Goal: Task Accomplishment & Management: Use online tool/utility

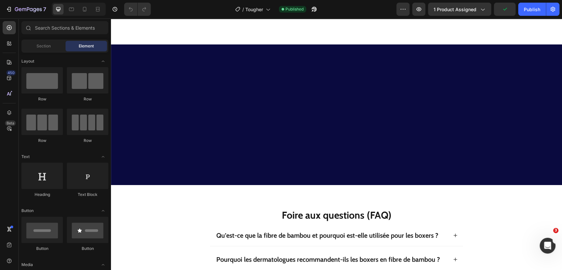
scroll to position [1642, 0]
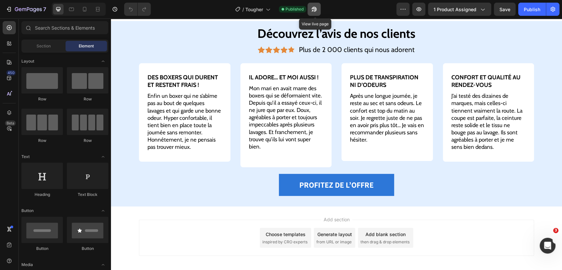
click at [314, 14] on button "button" at bounding box center [313, 9] width 13 height 13
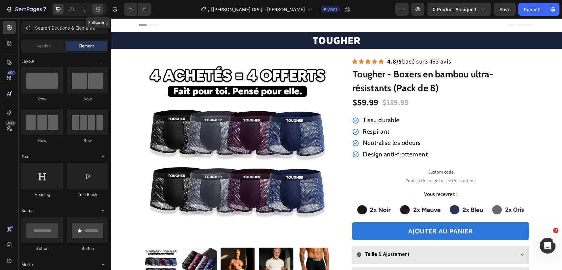
click at [98, 9] on icon at bounding box center [99, 9] width 2 height 2
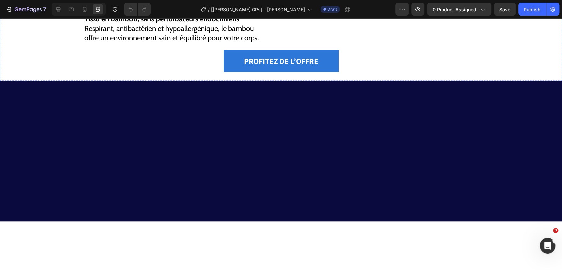
scroll to position [742, 0]
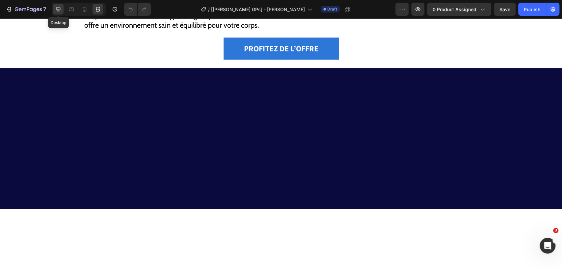
click at [57, 9] on icon at bounding box center [58, 9] width 7 height 7
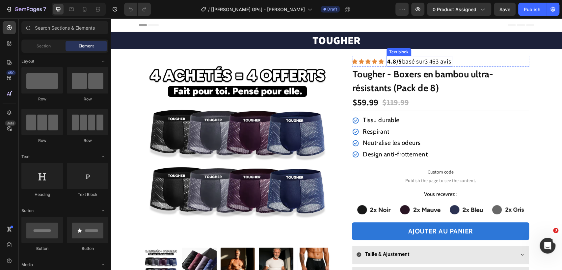
click at [435, 60] on u "3 463 avis" at bounding box center [437, 61] width 27 height 8
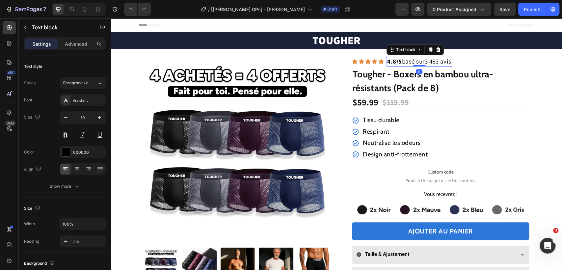
click at [435, 60] on u "3 463 avis" at bounding box center [437, 61] width 27 height 8
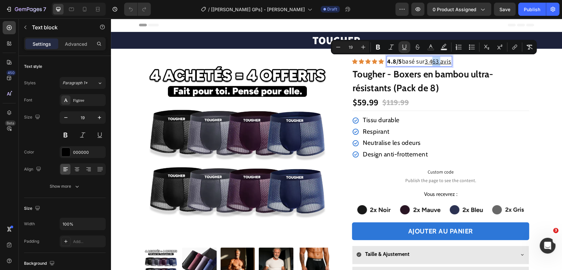
click at [435, 60] on u "3 463 avis" at bounding box center [437, 61] width 27 height 8
click at [432, 64] on u "3 463 avis" at bounding box center [437, 61] width 27 height 8
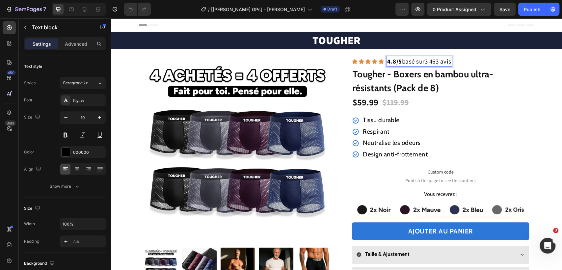
click at [426, 64] on u "3 463 avis" at bounding box center [437, 61] width 27 height 8
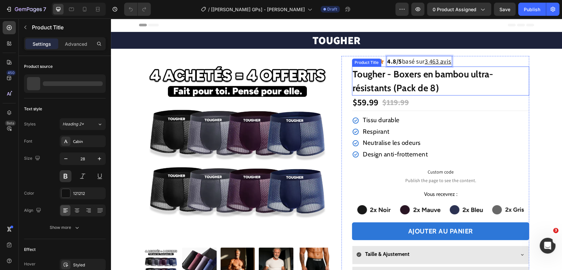
click at [442, 79] on h1 "Tougher - Boxers en bambou ultra-résistants (Pack de 8)" at bounding box center [440, 80] width 177 height 29
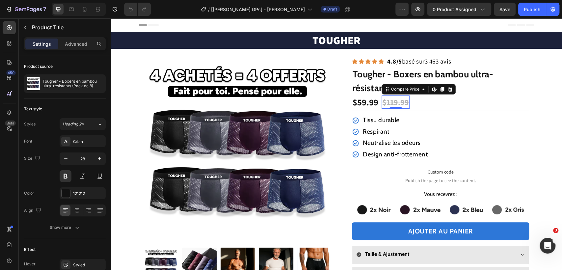
click at [393, 106] on div "$119.99 Compare Price Edit content in Shopify 0 Compare Price Edit content in S…" at bounding box center [395, 101] width 28 height 13
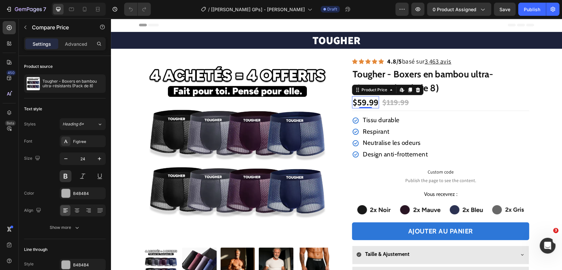
click at [358, 106] on div "$59.99" at bounding box center [365, 102] width 27 height 12
click at [96, 9] on icon at bounding box center [97, 9] width 7 height 7
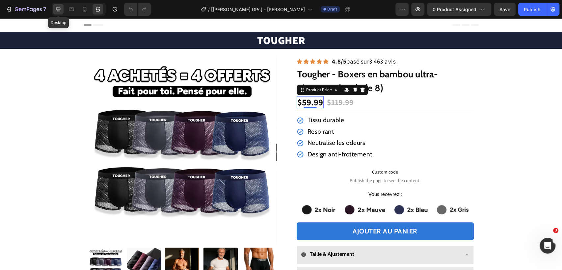
click at [54, 9] on div at bounding box center [58, 9] width 11 height 11
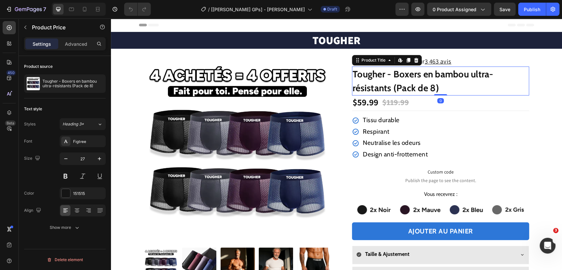
click at [379, 75] on h1 "Tougher - Boxers en bambou ultra-résistants (Pack de 8)" at bounding box center [440, 80] width 177 height 29
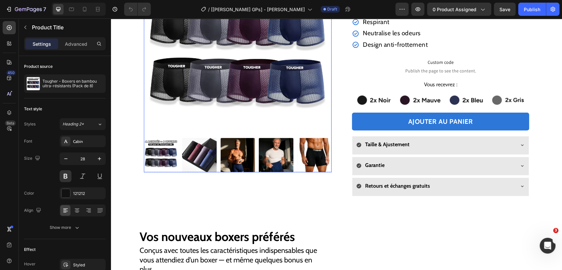
scroll to position [146, 0]
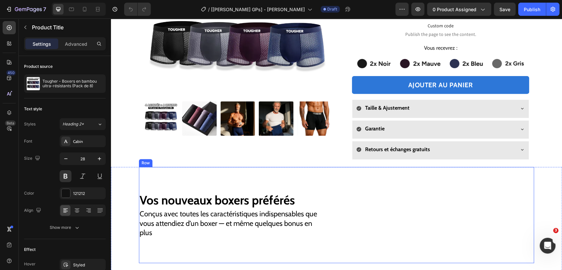
click at [274, 174] on div "Vos nouveaux boxers préférés Heading Conçus avec toutes les caractéristiques in…" at bounding box center [235, 215] width 192 height 96
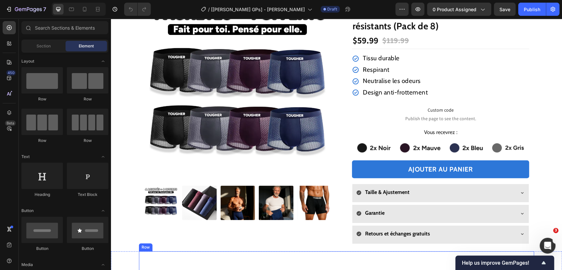
scroll to position [45, 0]
